Goal: Answer question/provide support

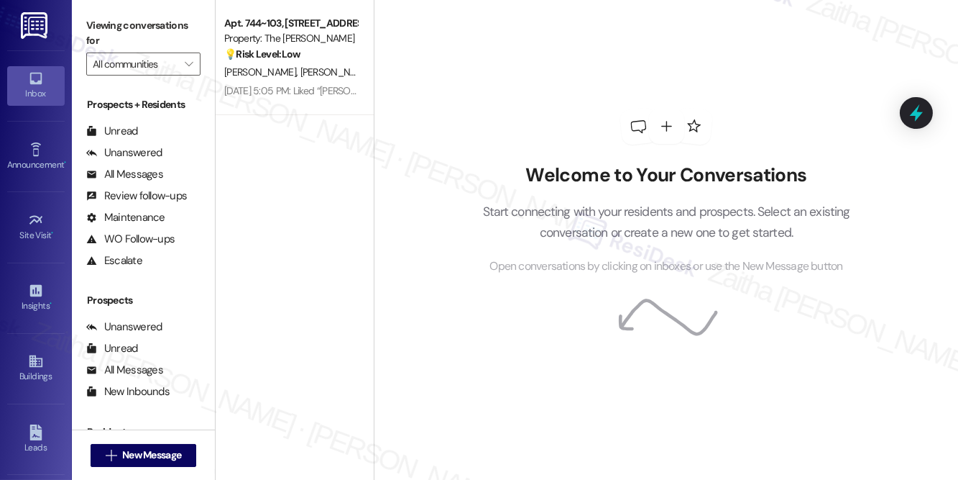
scroll to position [169, 0]
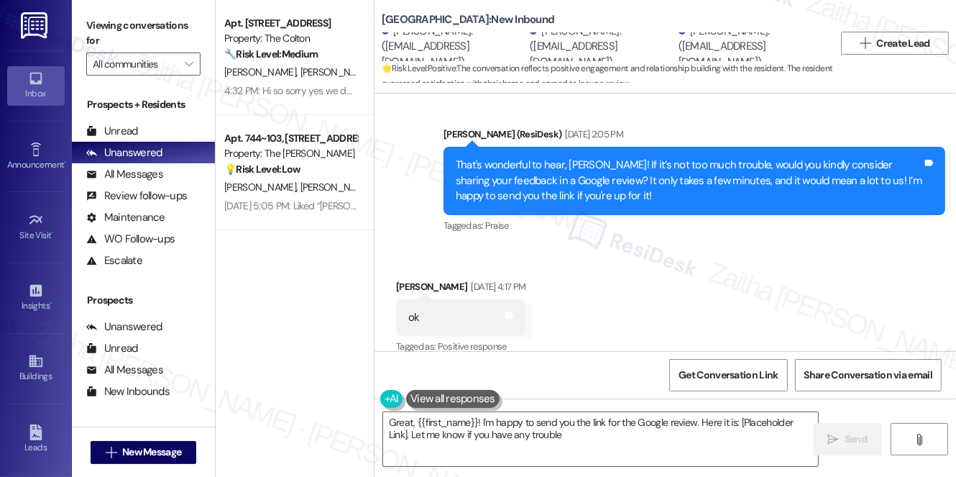
type textarea "Great, {{first_name}}! I'm happy to send you the link for the Google review. He…"
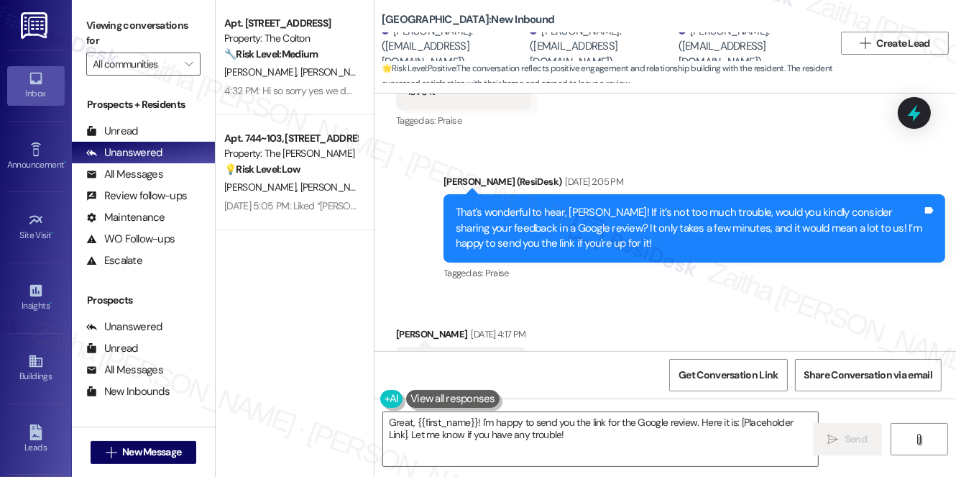
scroll to position [469, 0]
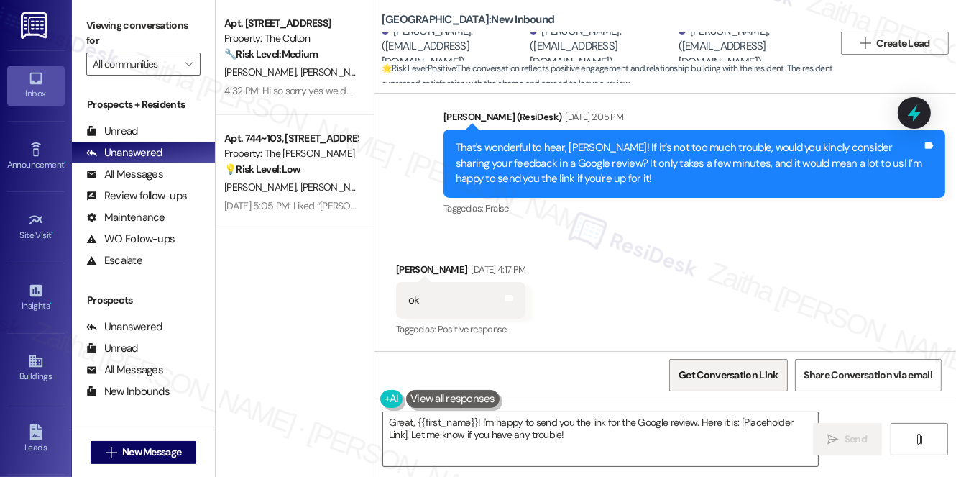
click at [719, 379] on span "Get Conversation Link" at bounding box center [728, 374] width 99 height 15
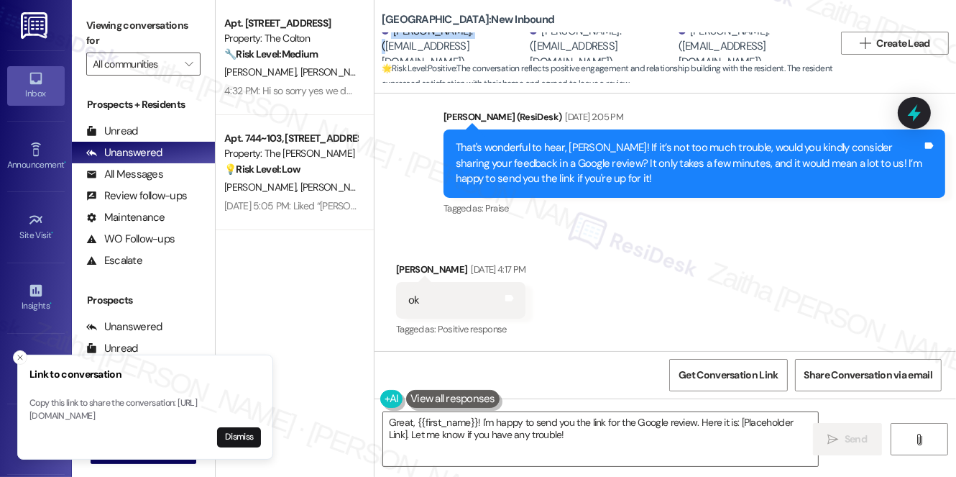
drag, startPoint x: 389, startPoint y: 35, endPoint x: 487, endPoint y: 34, distance: 97.8
click at [487, 34] on div "Catherine Semon. (cathysemon611@gmail.com)" at bounding box center [454, 47] width 145 height 46
copy div "Catherine Semon."
click at [500, 35] on div "Catherine Semon. (cathysemon611@gmail.com)" at bounding box center [454, 47] width 145 height 46
drag, startPoint x: 702, startPoint y: 37, endPoint x: 742, endPoint y: 33, distance: 40.5
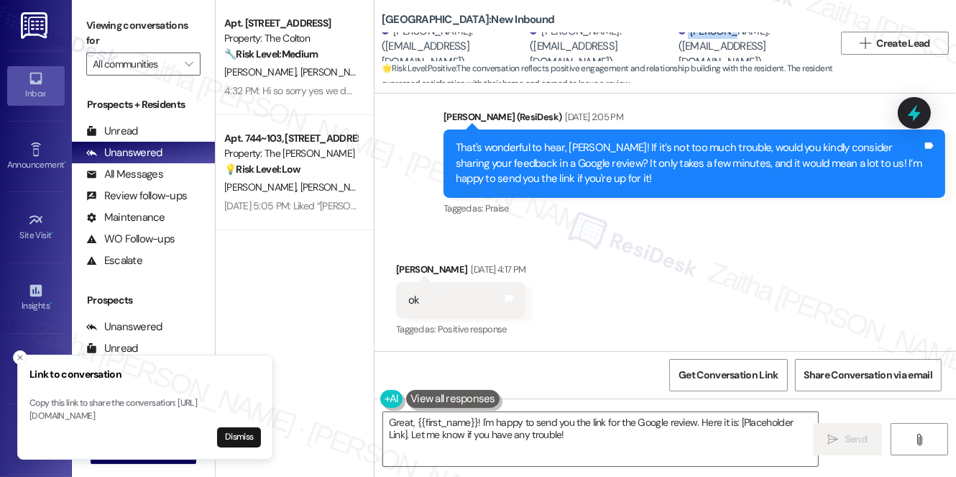
click at [742, 33] on div "Carl May. (carlmay1962@yahoo.com)" at bounding box center [751, 47] width 145 height 46
copy div "Carl May"
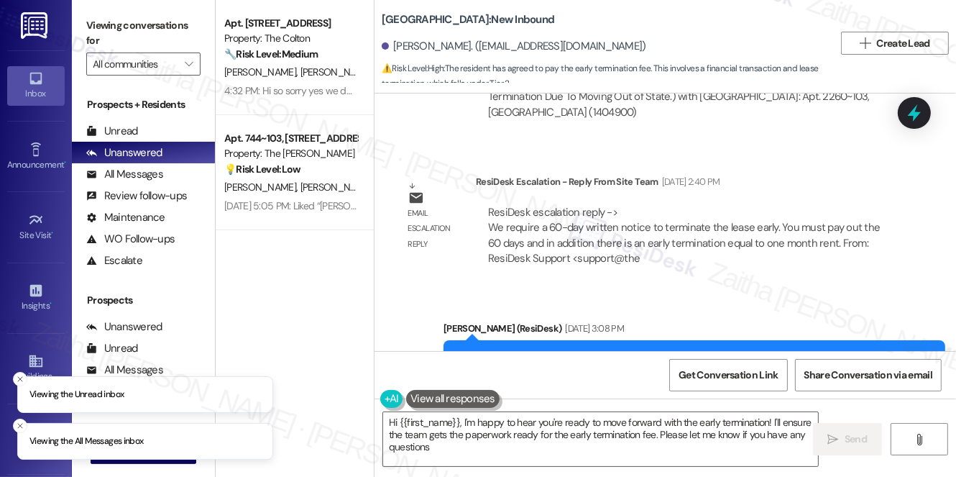
type textarea "Hi {{first_name}}, I'm happy to hear you're ready to move forward with the earl…"
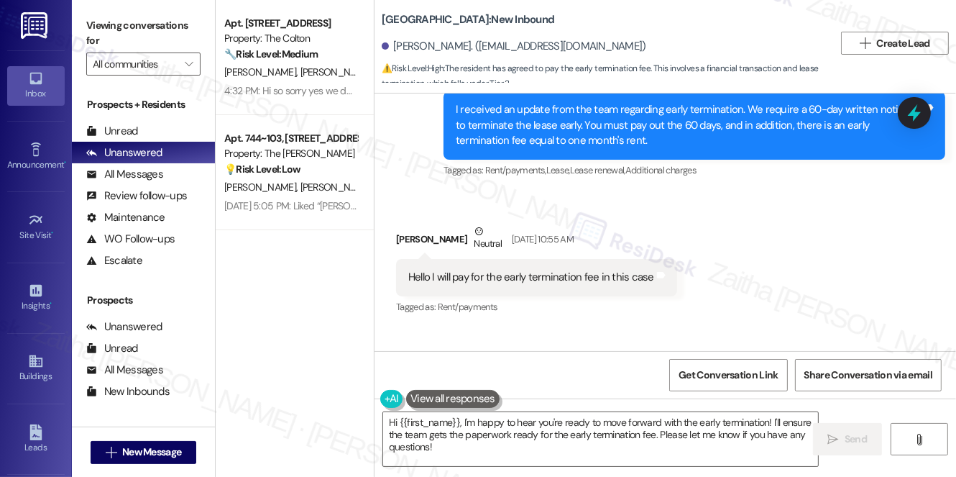
scroll to position [5847, 0]
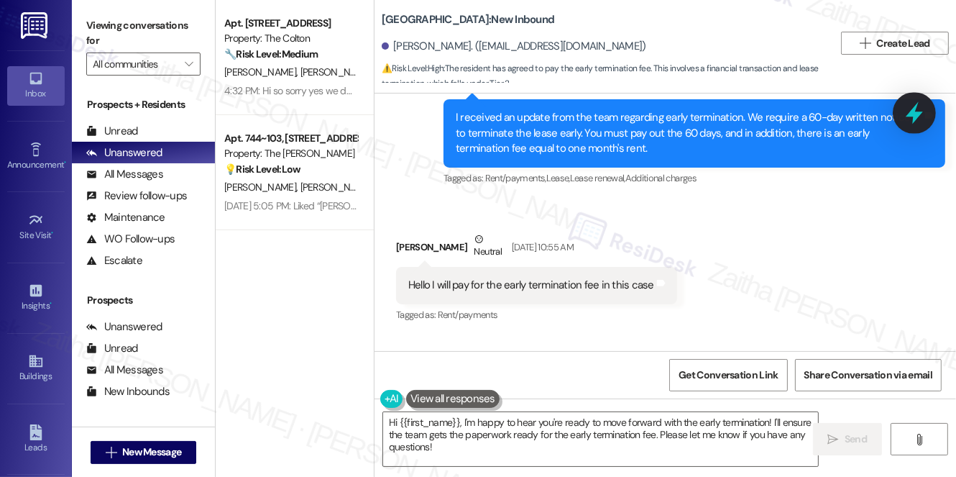
click at [912, 116] on icon at bounding box center [914, 113] width 17 height 22
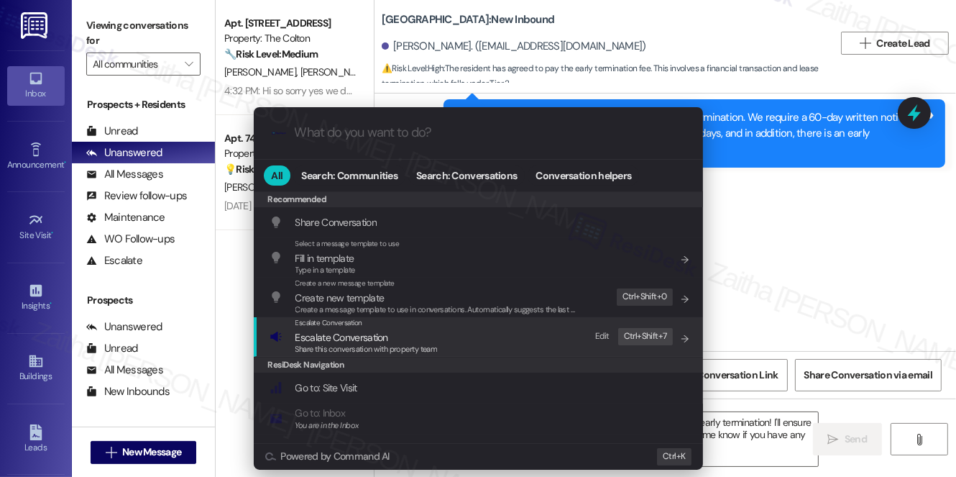
click at [349, 336] on span "Escalate Conversation" at bounding box center [341, 337] width 93 height 13
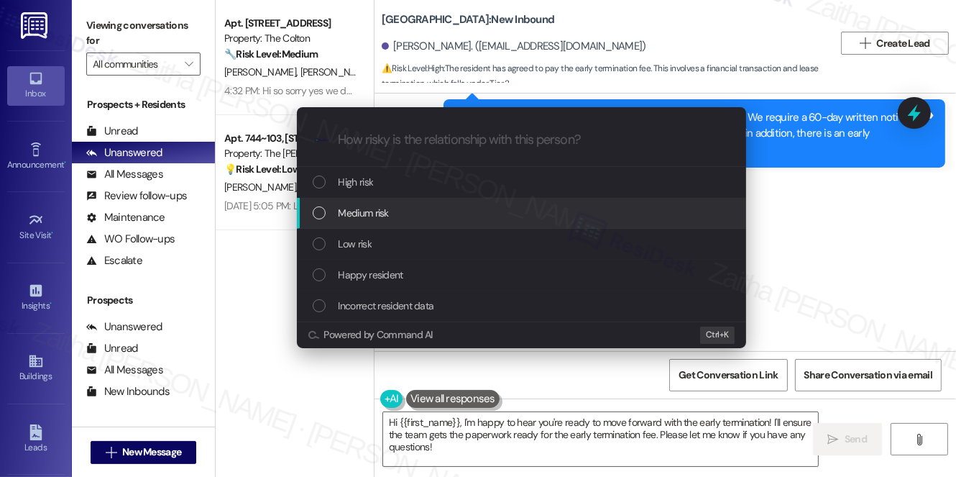
click at [385, 217] on span "Medium risk" at bounding box center [364, 213] width 50 height 16
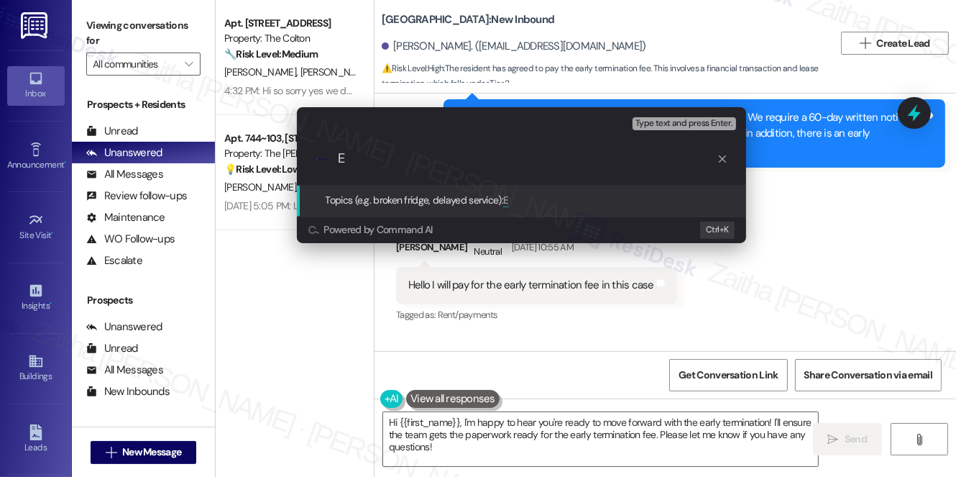
click at [769, 213] on div "Escalate Conversation Medium risk Topics (e.g. broken fridge, delayed service) …" at bounding box center [478, 238] width 956 height 477
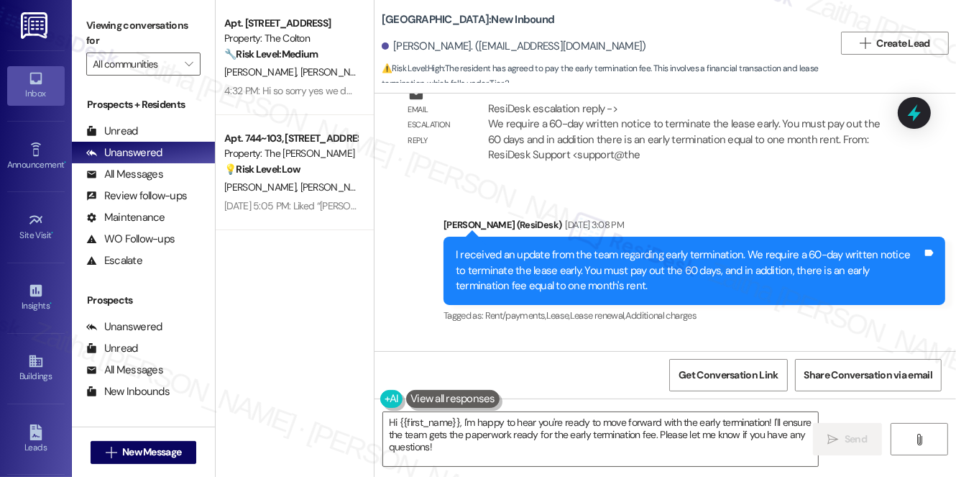
scroll to position [5652, 0]
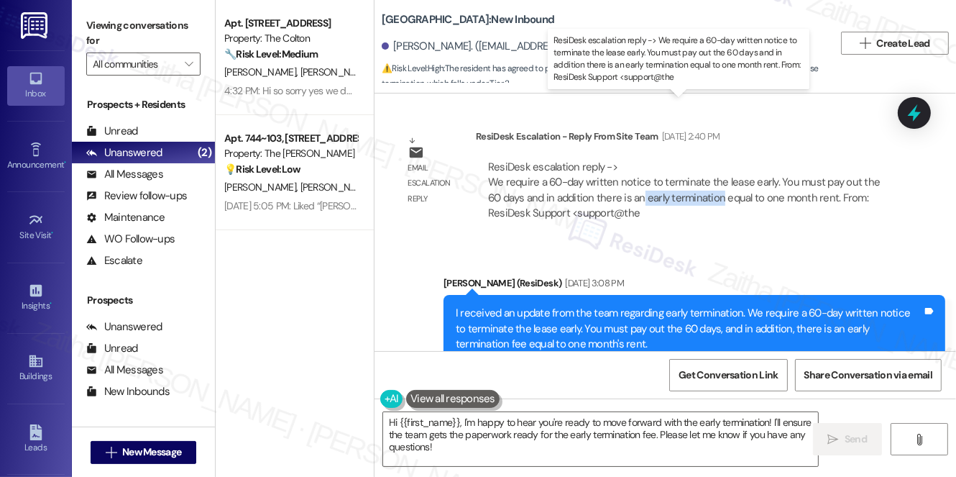
drag, startPoint x: 642, startPoint y: 133, endPoint x: 718, endPoint y: 130, distance: 76.3
click at [718, 160] on div "ResiDesk escalation reply -> We require a 60-day written notice to terminate th…" at bounding box center [684, 190] width 392 height 60
copy div "early termination"
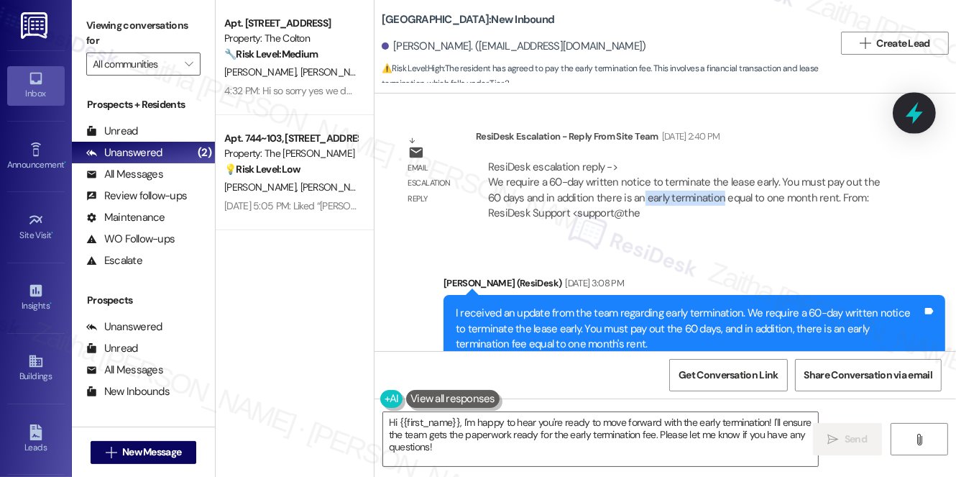
click at [913, 106] on icon at bounding box center [914, 113] width 24 height 24
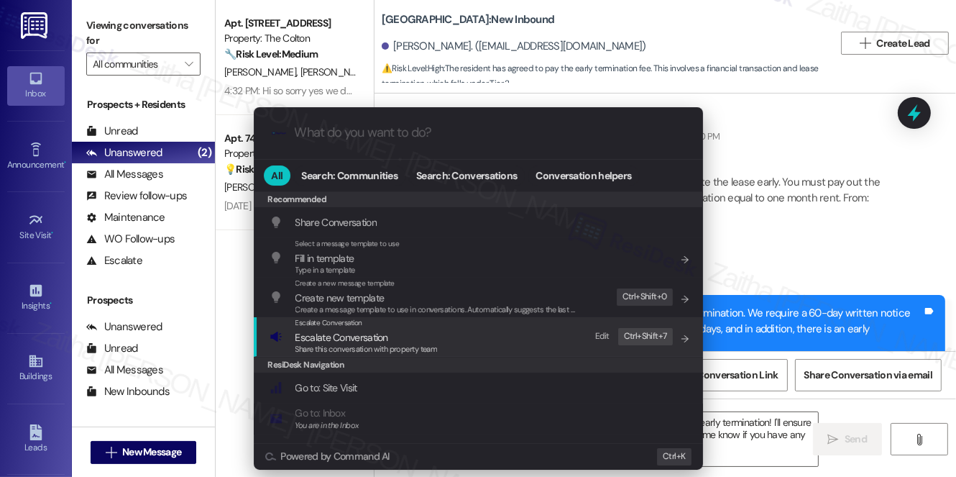
click at [344, 339] on span "Escalate Conversation" at bounding box center [341, 337] width 93 height 13
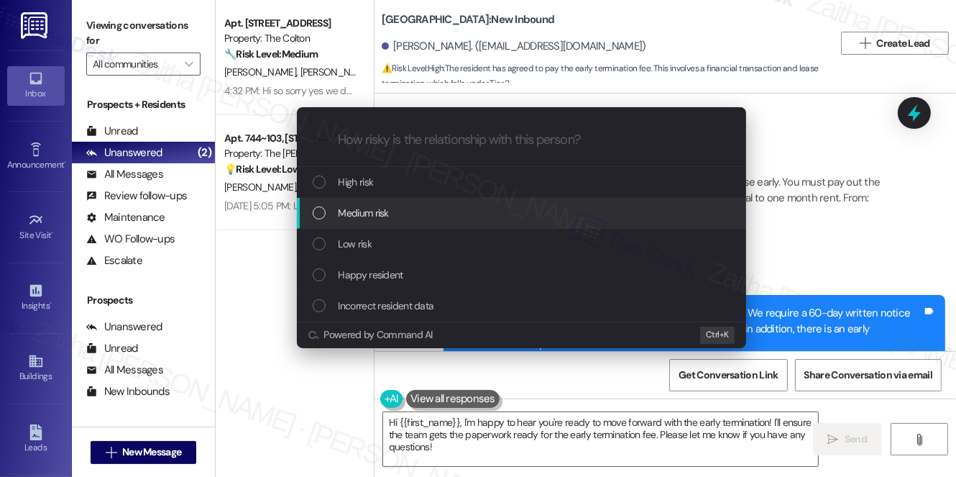
click at [372, 209] on span "Medium risk" at bounding box center [364, 213] width 50 height 16
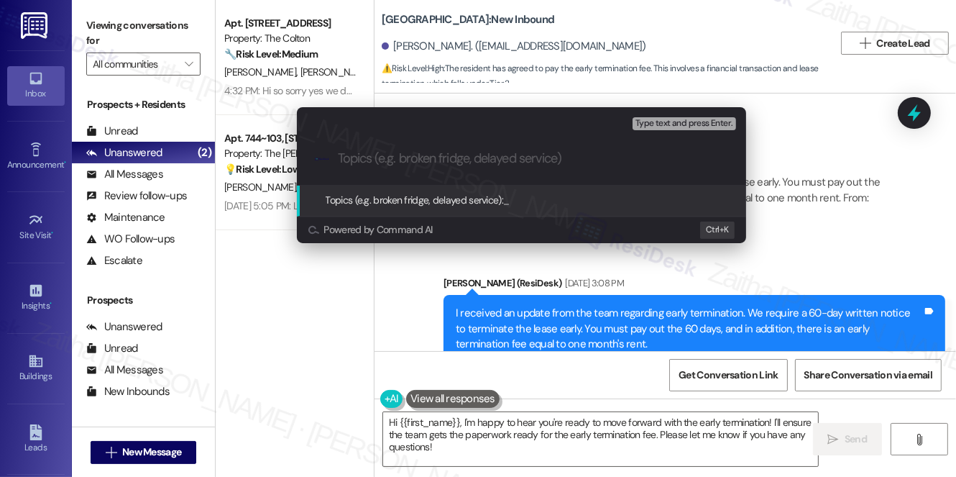
paste input "early termination"
click at [346, 157] on input "early termination" at bounding box center [527, 158] width 379 height 15
click at [372, 158] on input "Early termination" at bounding box center [527, 158] width 379 height 15
click at [460, 162] on input "Early Termination" at bounding box center [527, 158] width 379 height 15
type input "Early Termination Fee"
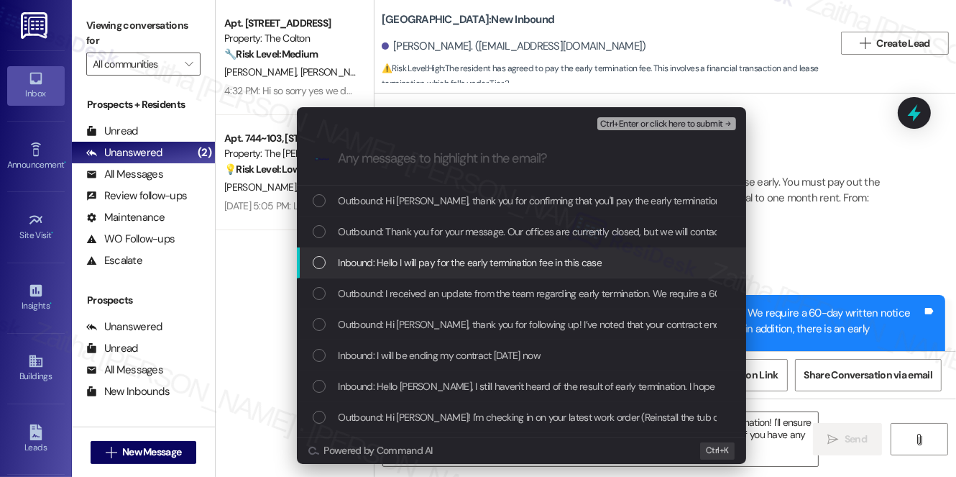
click at [428, 264] on span "Inbound: Hello I will pay for the early termination fee in this case" at bounding box center [470, 263] width 263 height 16
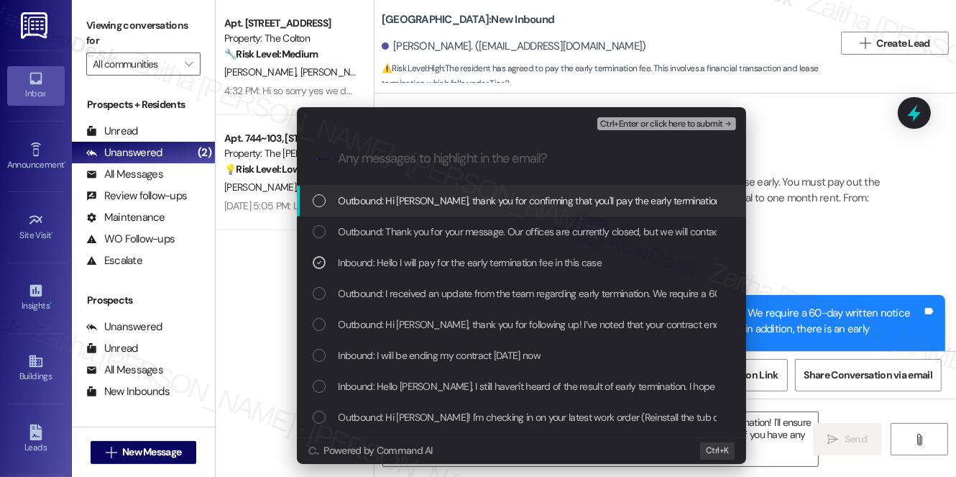
click at [669, 121] on span "Ctrl+Enter or click here to submit" at bounding box center [661, 124] width 123 height 10
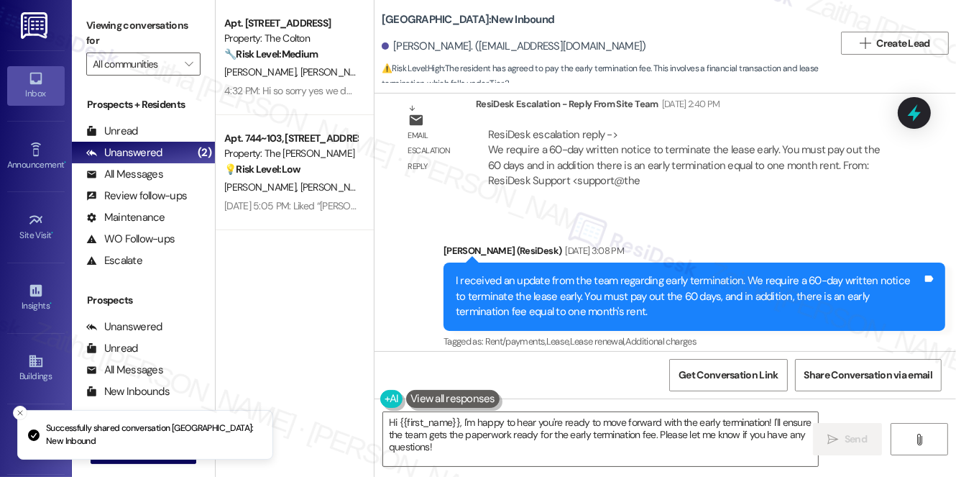
scroll to position [5769, 0]
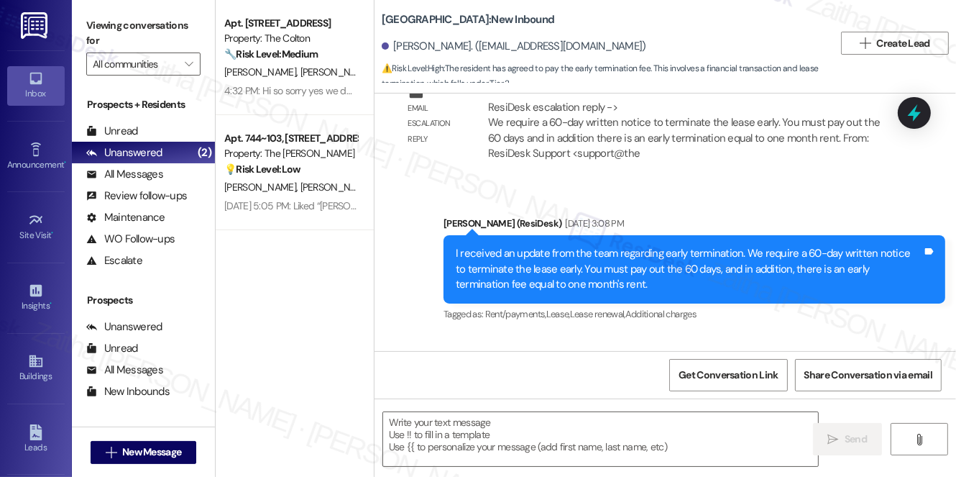
type textarea "Fetching suggested responses. Please feel free to read through the conversation…"
